Goal: Check status: Check status

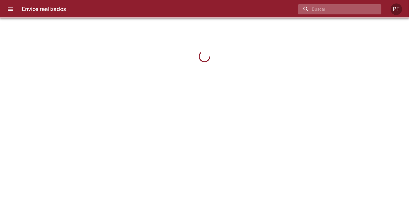
click at [341, 7] on input "buscar" at bounding box center [335, 9] width 74 height 10
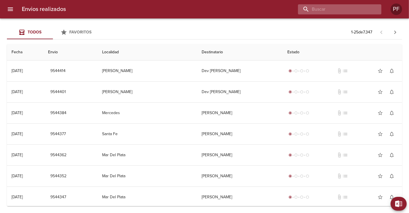
paste input "[PERSON_NAME]"
type input "[PERSON_NAME]"
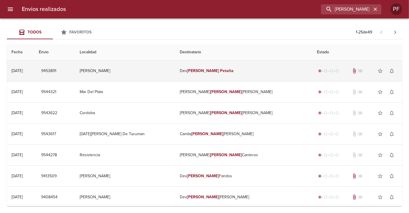
click at [208, 74] on td "Dev [PERSON_NAME]" at bounding box center [243, 70] width 137 height 21
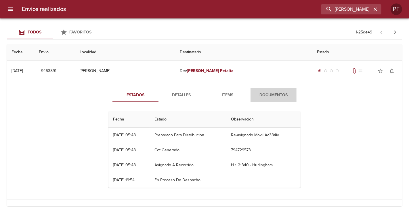
click at [274, 94] on span "Documentos" at bounding box center [273, 94] width 39 height 7
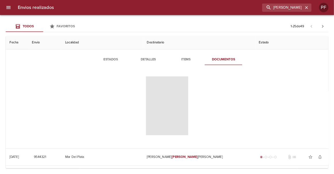
scroll to position [32, 0]
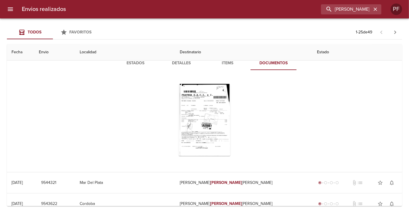
click at [217, 156] on div "Tabla de envíos del cliente" at bounding box center [205, 168] width 52 height 25
click at [203, 117] on div "Tabla de envíos del cliente" at bounding box center [205, 120] width 52 height 72
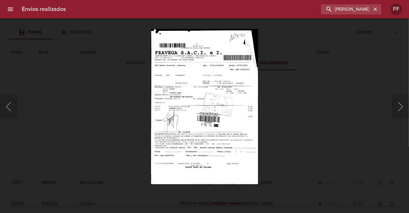
click at [197, 98] on img "Lightbox" at bounding box center [204, 106] width 107 height 155
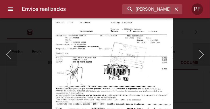
click at [153, 66] on img "Lightbox" at bounding box center [112, 58] width 121 height 176
click at [41, 41] on div "Lightbox" at bounding box center [105, 54] width 210 height 109
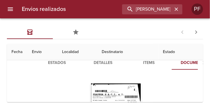
click at [56, 24] on div "Todos Favoritos 1 - 25 de 49 Fecha Envio Localidad Destinatario Estado [DATE] […" at bounding box center [105, 63] width 210 height 91
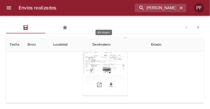
scroll to position [70, 0]
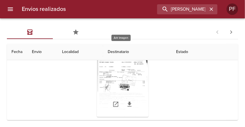
click at [109, 78] on div "Tabla de envíos del cliente" at bounding box center [123, 81] width 52 height 72
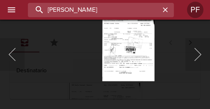
scroll to position [0, 5]
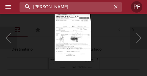
click at [71, 40] on img "Lightbox" at bounding box center [73, 34] width 37 height 53
click at [49, 43] on div "Lightbox" at bounding box center [73, 38] width 147 height 76
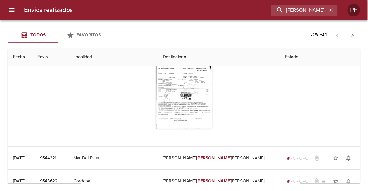
scroll to position [70, 0]
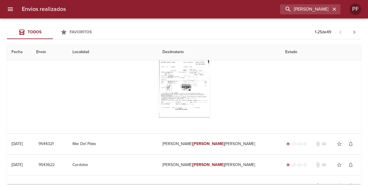
click at [248, 102] on div "Tabla de envíos del cliente" at bounding box center [184, 81] width 192 height 81
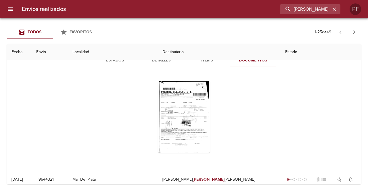
scroll to position [0, 0]
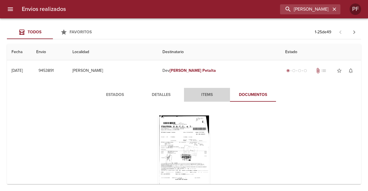
click at [203, 94] on span "Items" at bounding box center [207, 94] width 39 height 7
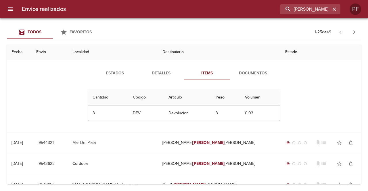
scroll to position [29, 0]
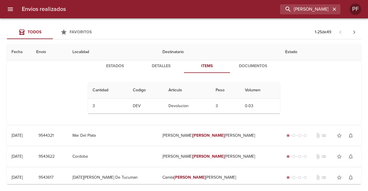
click at [156, 67] on span "Detalles" at bounding box center [160, 66] width 39 height 7
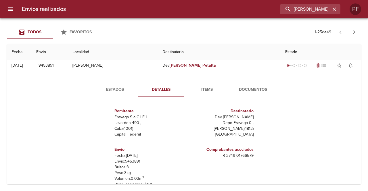
scroll to position [0, 0]
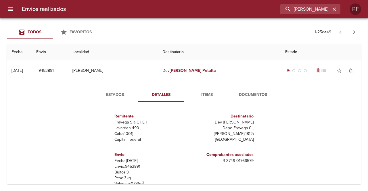
click at [114, 95] on span "Estados" at bounding box center [114, 94] width 39 height 7
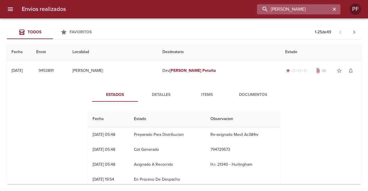
click at [315, 9] on input "[PERSON_NAME]" at bounding box center [294, 9] width 74 height 10
click at [319, 9] on input "[PERSON_NAME]" at bounding box center [294, 9] width 74 height 10
click at [149, 38] on div "Todos Favoritos 1 - 25 de 49" at bounding box center [184, 32] width 354 height 14
drag, startPoint x: 335, startPoint y: 8, endPoint x: 311, endPoint y: 6, distance: 23.7
click at [334, 8] on icon "button" at bounding box center [335, 9] width 6 height 6
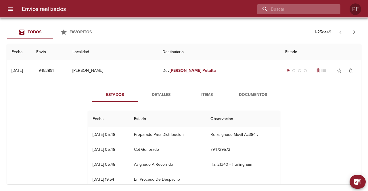
click at [311, 6] on input "buscar" at bounding box center [294, 9] width 74 height 10
paste input "1470217"
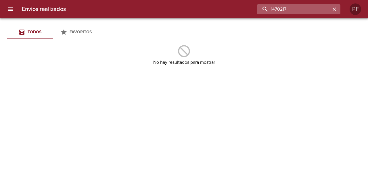
drag, startPoint x: 322, startPoint y: 7, endPoint x: 269, endPoint y: 10, distance: 53.0
click at [269, 10] on input "1470217" at bounding box center [294, 9] width 74 height 10
paste input "[PERSON_NAME]"
type input "[PERSON_NAME]"
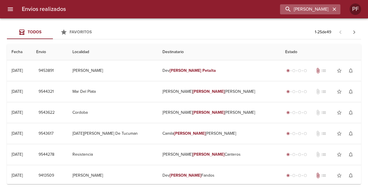
click at [339, 7] on div "[PERSON_NAME]" at bounding box center [310, 9] width 60 height 10
click at [334, 9] on icon "button" at bounding box center [334, 8] width 3 height 3
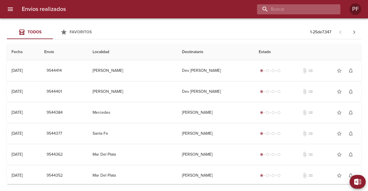
click at [307, 11] on input "buscar" at bounding box center [294, 9] width 74 height 10
paste input "[PERSON_NAME]"
type input "[PERSON_NAME]"
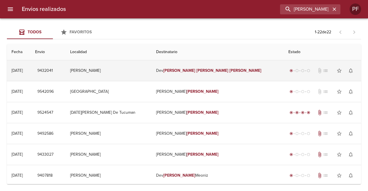
click at [207, 72] on em "[PERSON_NAME]" at bounding box center [212, 70] width 32 height 5
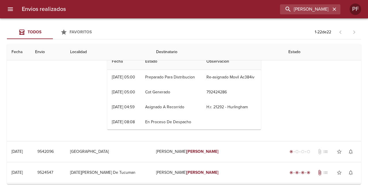
scroll to position [29, 0]
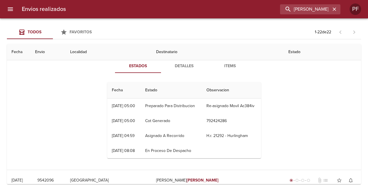
click at [79, 91] on div "Estados Detalles Items Fecha Estado Observacion 29/07 [DATE] 05:00 Preparado Pa…" at bounding box center [184, 111] width 345 height 118
